Goal: Task Accomplishment & Management: Complete application form

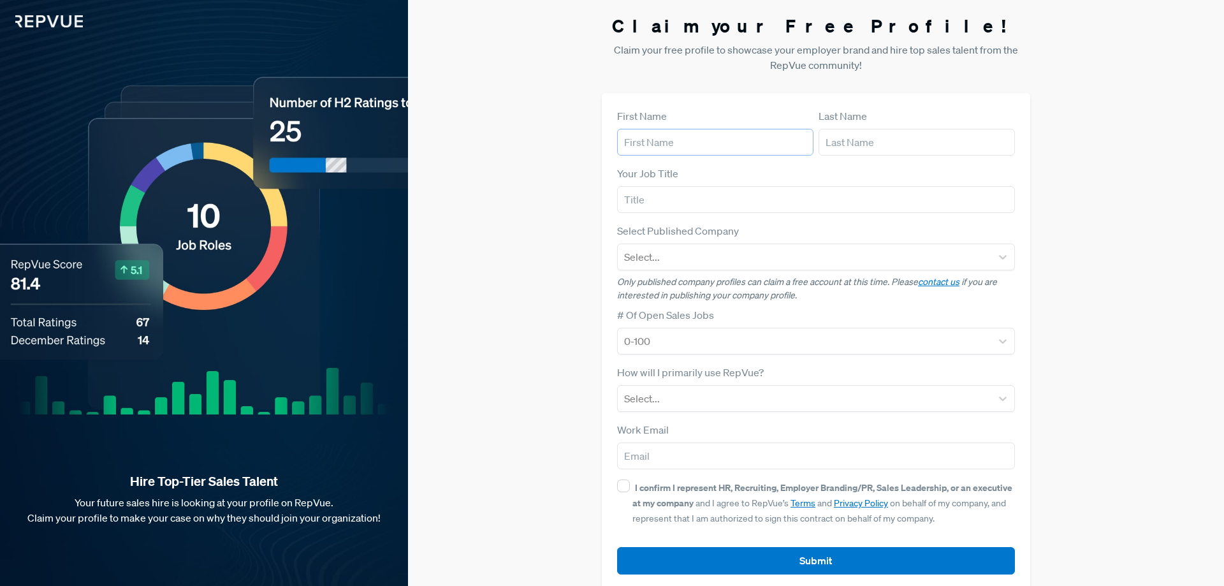
click at [676, 146] on input "text" at bounding box center [715, 142] width 196 height 27
type input "[PERSON_NAME]"
type input "Saulka"
type input "Director"
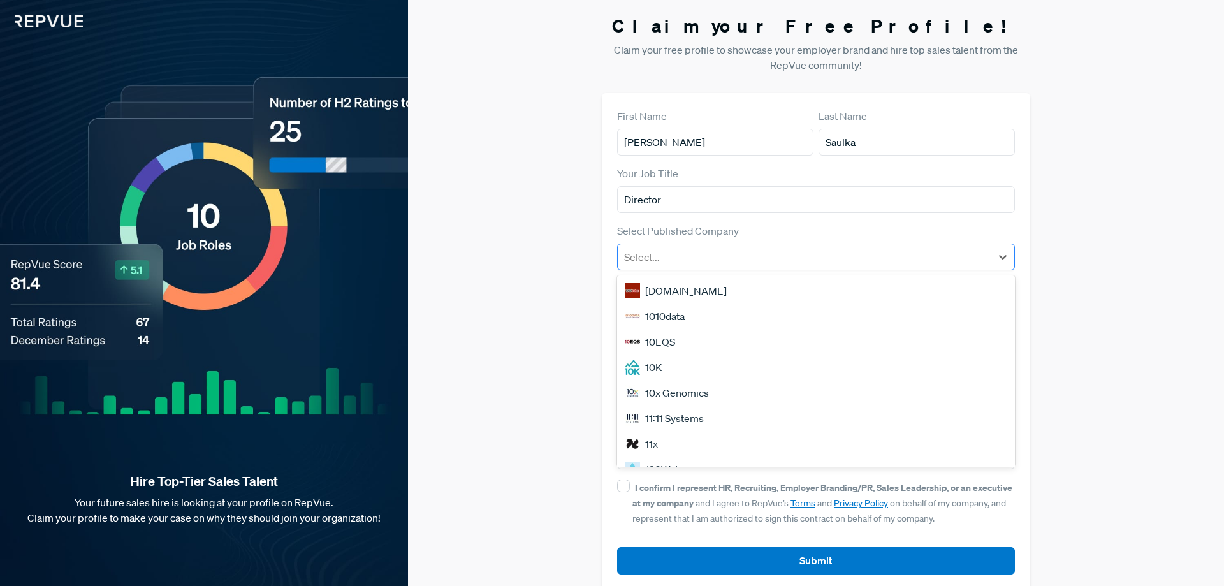
drag, startPoint x: 965, startPoint y: 245, endPoint x: 966, endPoint y: 253, distance: 7.8
click at [965, 250] on div "Select..." at bounding box center [805, 256] width 374 height 23
type input "euromon"
click at [791, 296] on div "Euromonitor International" at bounding box center [816, 291] width 398 height 26
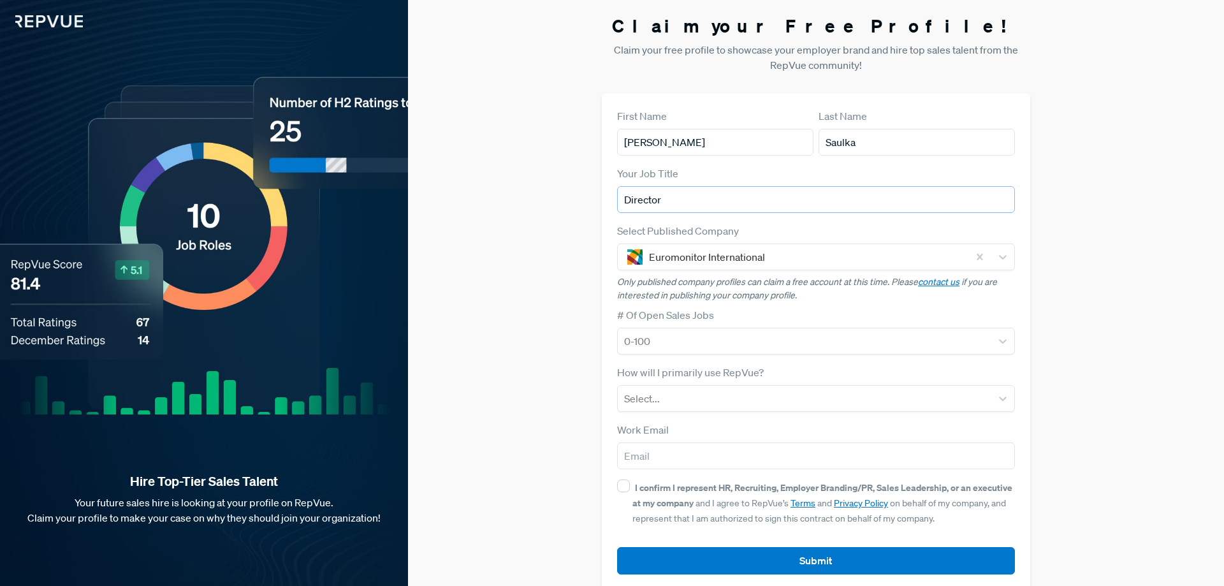
click at [724, 201] on input "Director" at bounding box center [816, 199] width 398 height 27
type input "D"
type input "Sales"
drag, startPoint x: 480, startPoint y: 365, endPoint x: 791, endPoint y: 351, distance: 311.4
click at [481, 365] on div "Claim your Free Profile! Claim your free profile to showcase your employer bran…" at bounding box center [816, 302] width 816 height 605
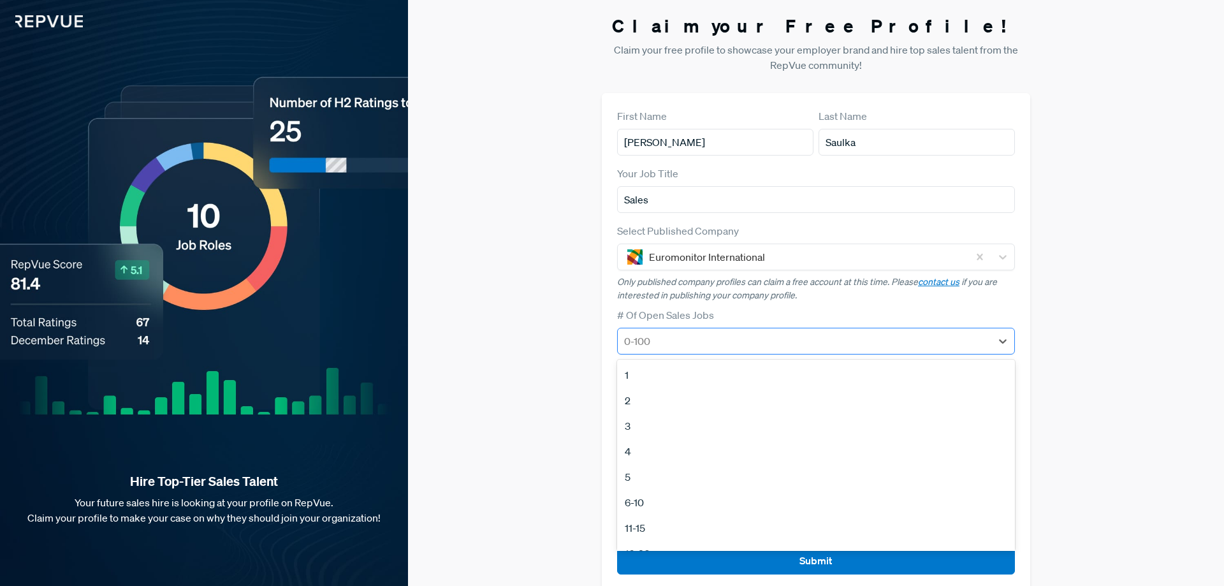
click at [792, 342] on div at bounding box center [804, 341] width 361 height 18
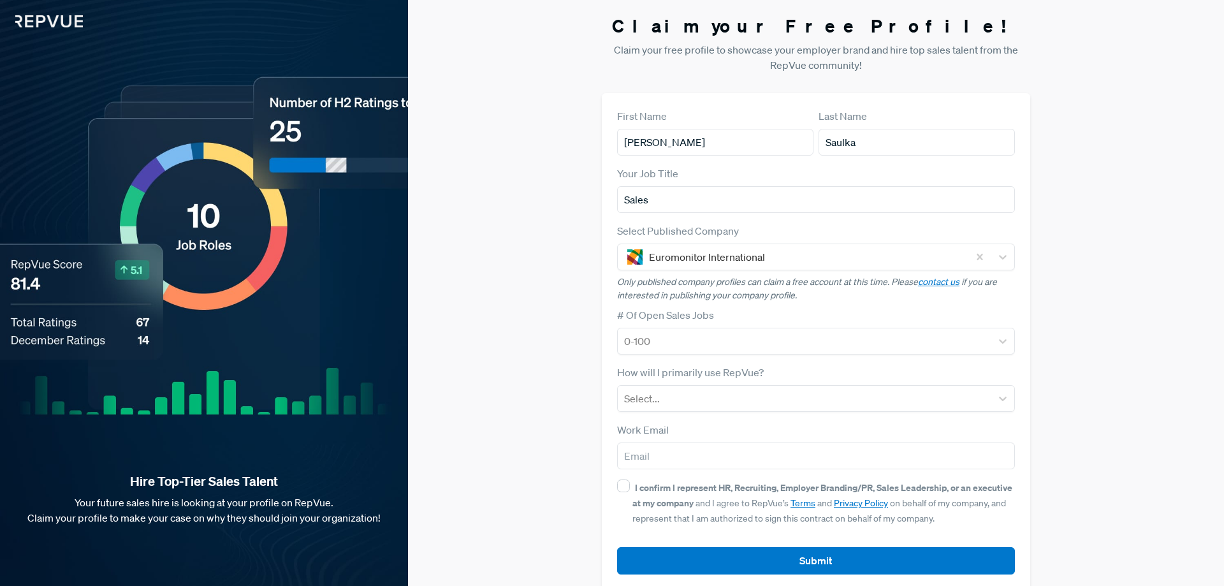
click at [469, 347] on div "Claim your Free Profile! Claim your free profile to showcase your employer bran…" at bounding box center [816, 302] width 816 height 605
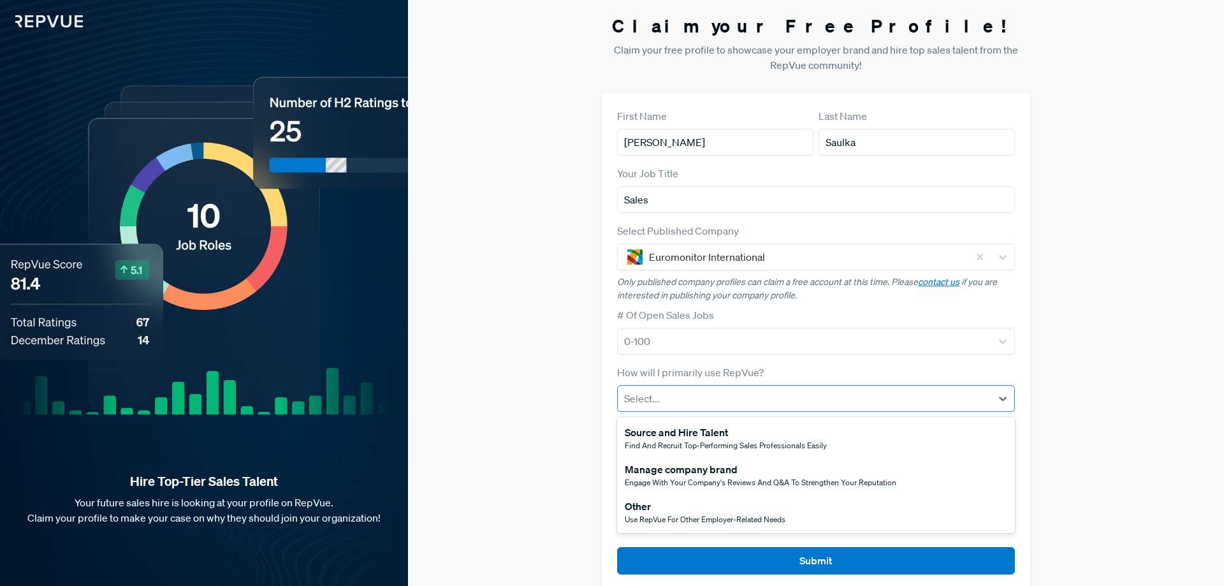
click at [687, 403] on div at bounding box center [804, 399] width 361 height 18
click at [658, 513] on div "Other" at bounding box center [705, 506] width 161 height 15
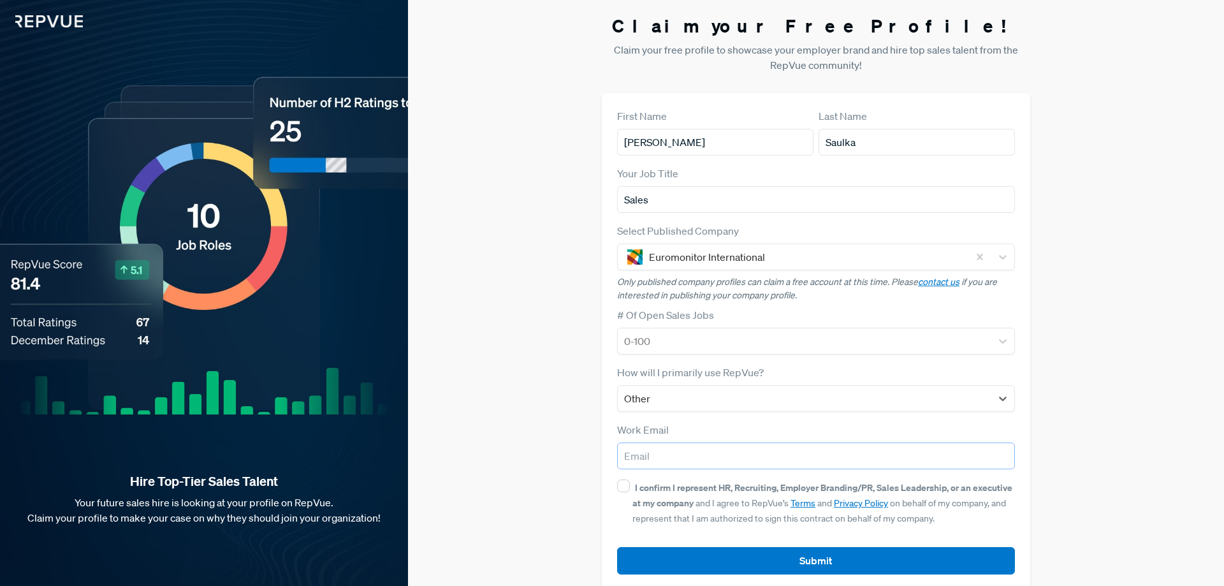
click at [663, 460] on input "email" at bounding box center [816, 455] width 398 height 27
click at [619, 486] on input "I confirm I represent HR, Recruiting, Employer Branding/PR, Sales Leadership, o…" at bounding box center [623, 485] width 13 height 13
checkbox input "true"
click at [646, 456] on input "email" at bounding box center [816, 455] width 398 height 27
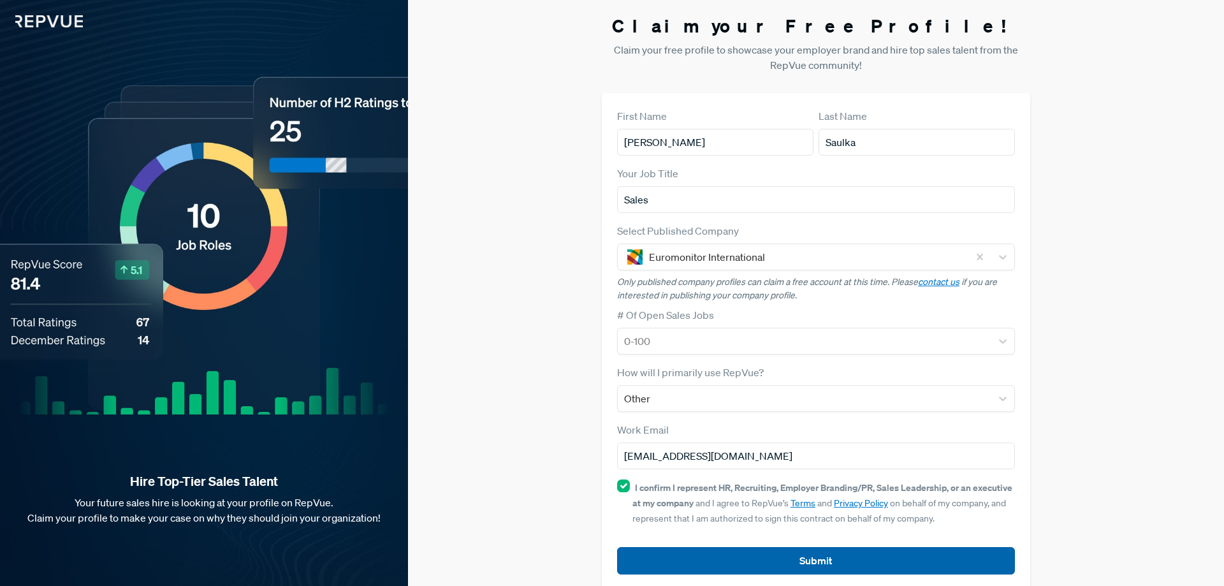
click at [784, 557] on button "Submit" at bounding box center [816, 560] width 398 height 27
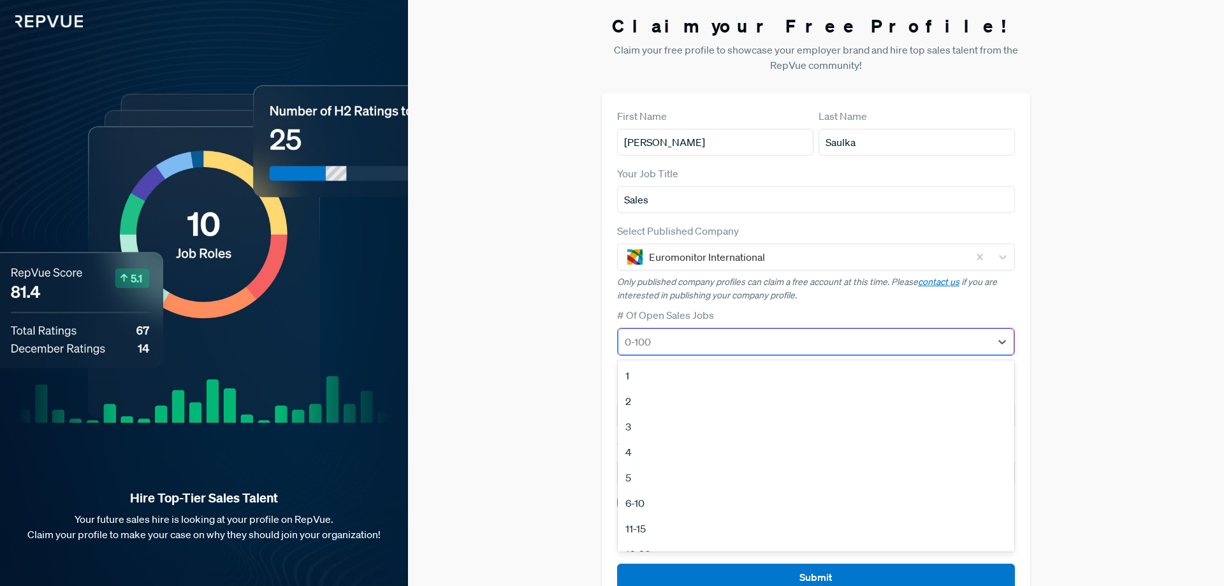
click at [713, 328] on div "0-100" at bounding box center [816, 341] width 397 height 27
click at [641, 404] on div "2" at bounding box center [816, 401] width 397 height 26
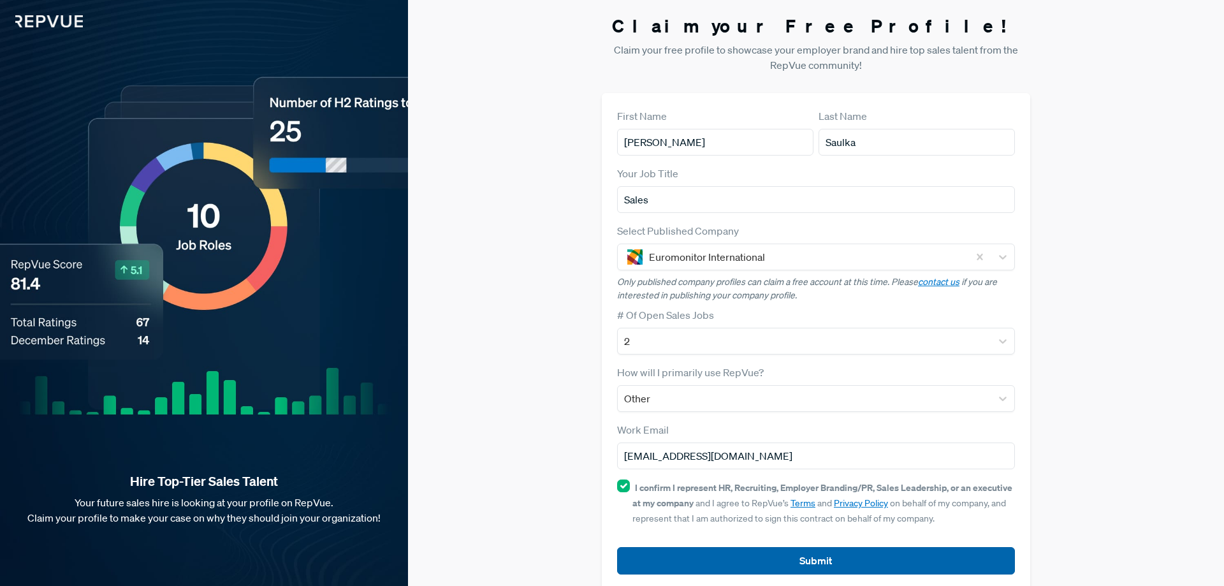
click at [755, 558] on button "Submit" at bounding box center [816, 560] width 398 height 27
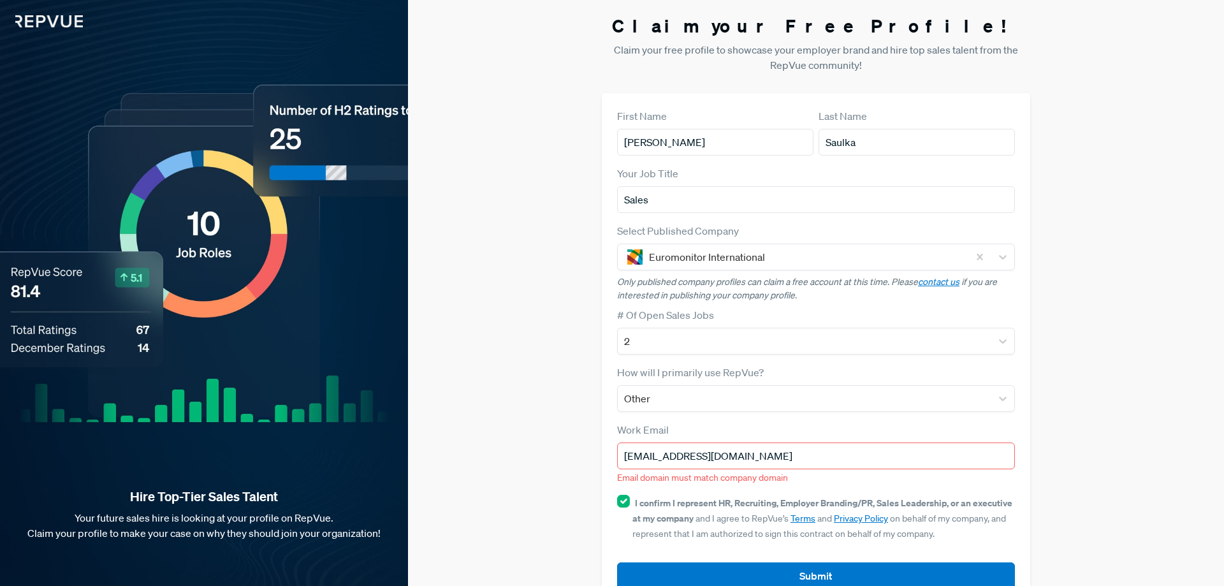
click at [727, 463] on input "[EMAIL_ADDRESS][DOMAIN_NAME]" at bounding box center [816, 455] width 398 height 27
click at [746, 458] on input "[EMAIL_ADDRESS][DOMAIN_NAME]" at bounding box center [816, 455] width 398 height 27
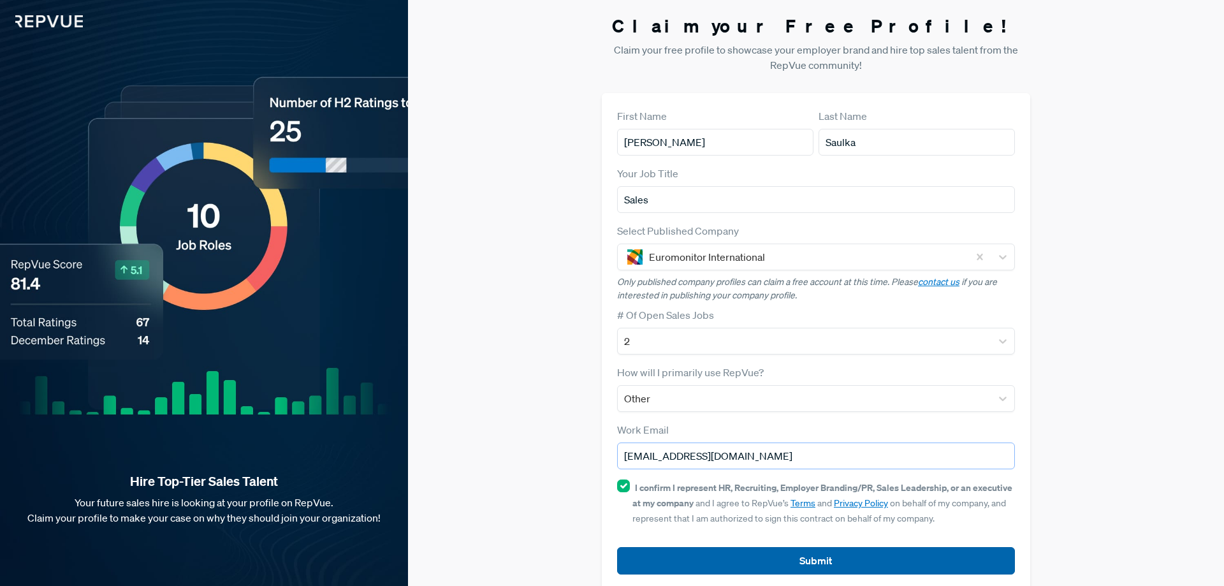
type input "[EMAIL_ADDRESS][DOMAIN_NAME]"
click at [847, 569] on button "Submit" at bounding box center [816, 560] width 398 height 27
